Goal: Task Accomplishment & Management: Manage account settings

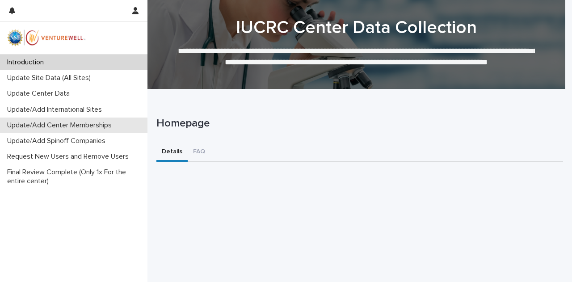
click at [41, 125] on p "Update/Add Center Memberships" at bounding box center [61, 125] width 115 height 8
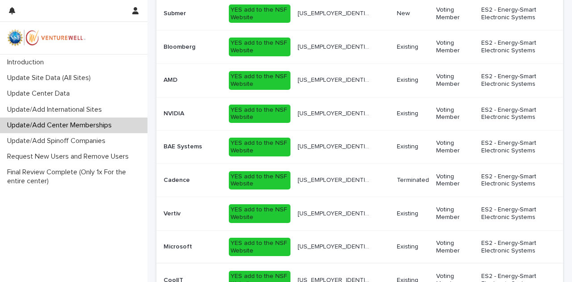
scroll to position [620, 0]
